Goal: Transaction & Acquisition: Purchase product/service

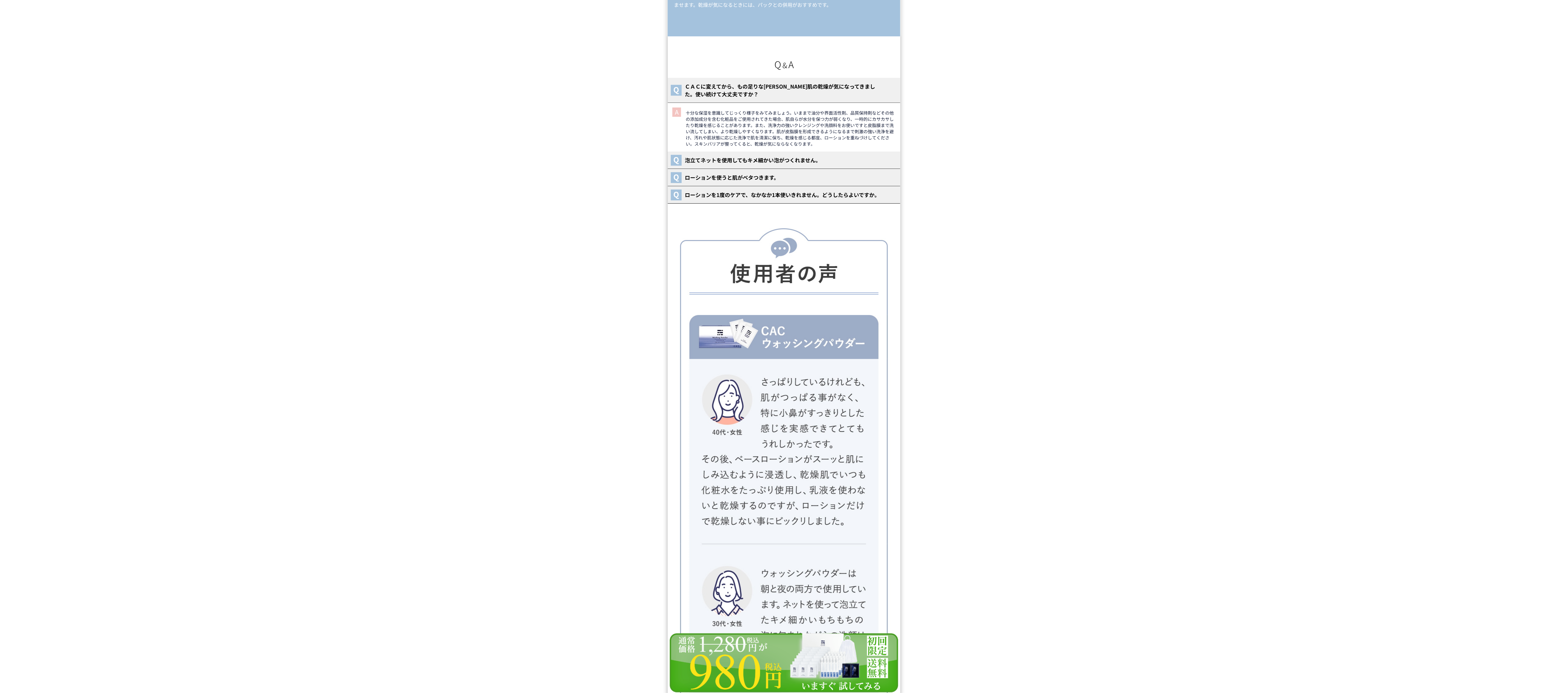
scroll to position [8460, 0]
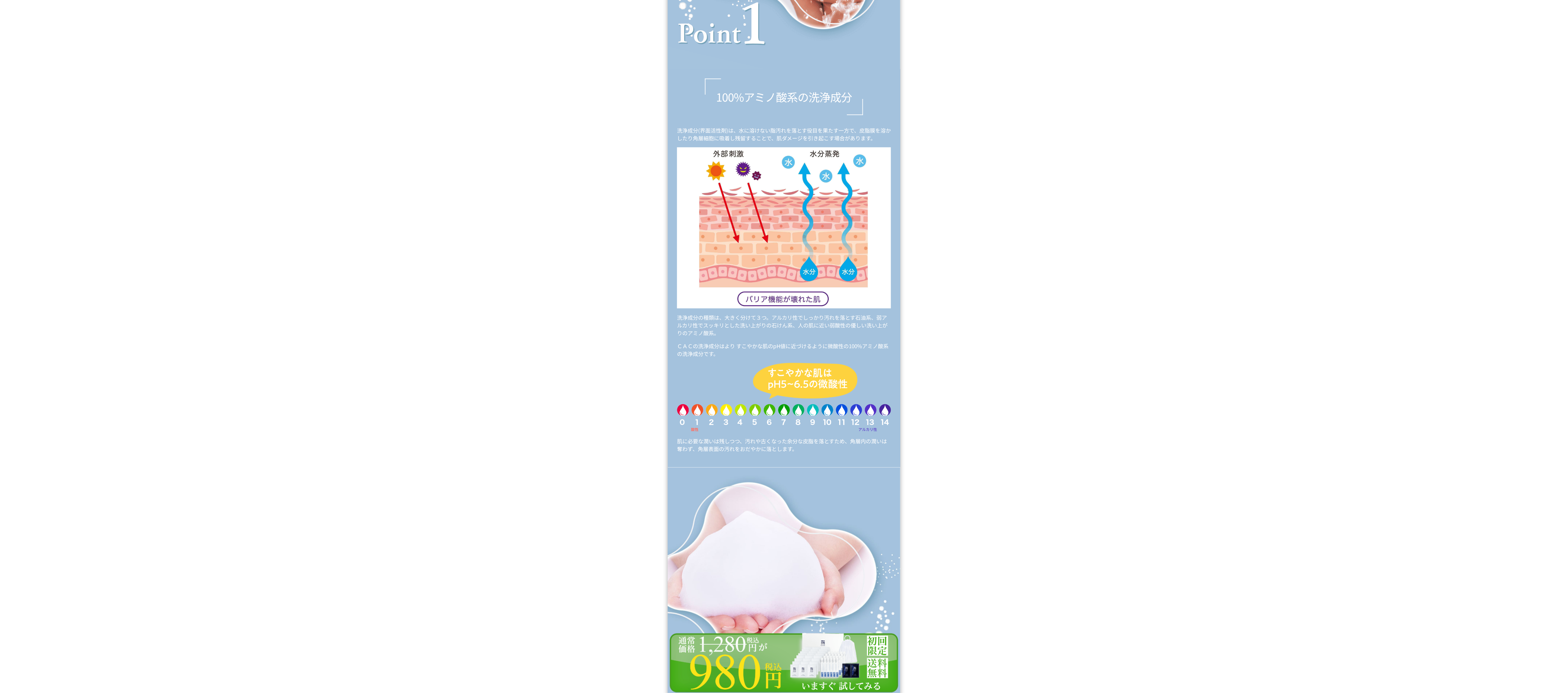
scroll to position [3520, 0]
